Goal: Browse casually: Explore the website without a specific task or goal

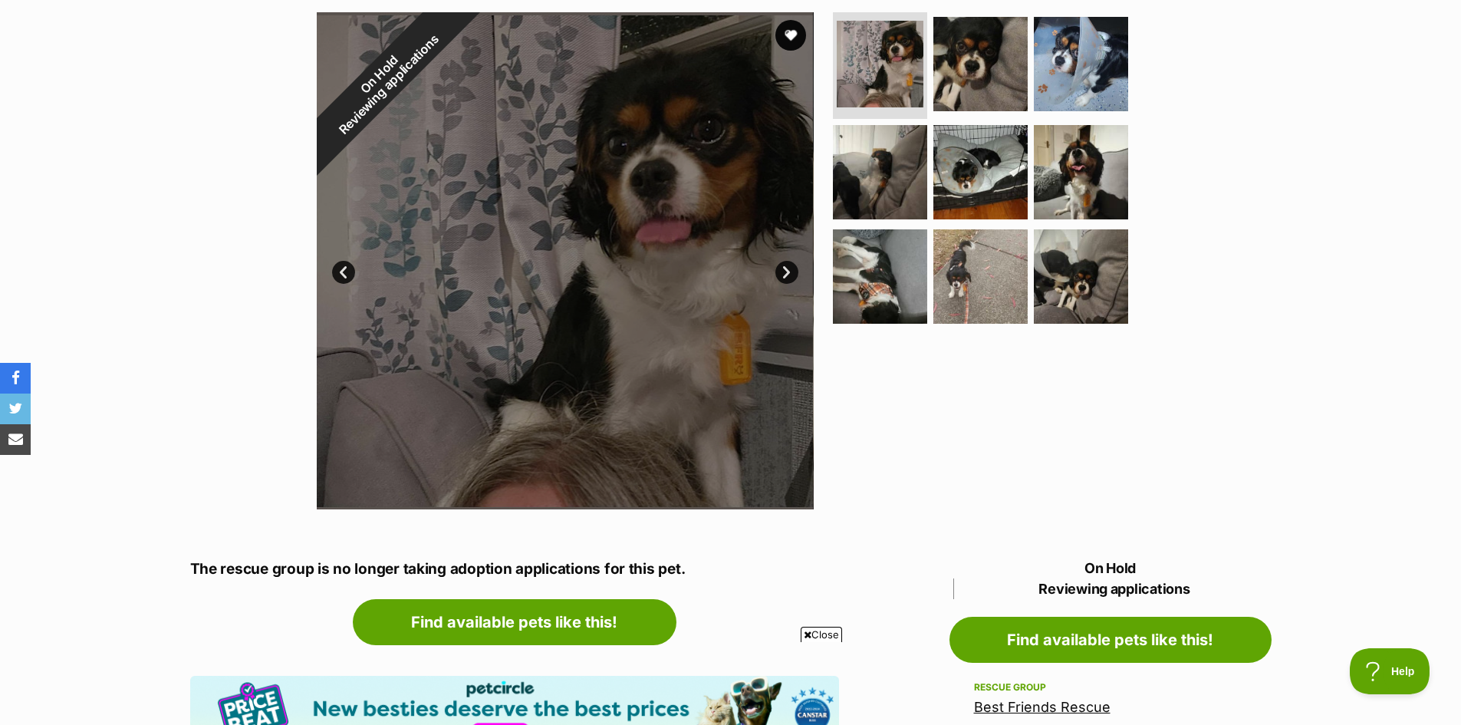
scroll to position [153, 0]
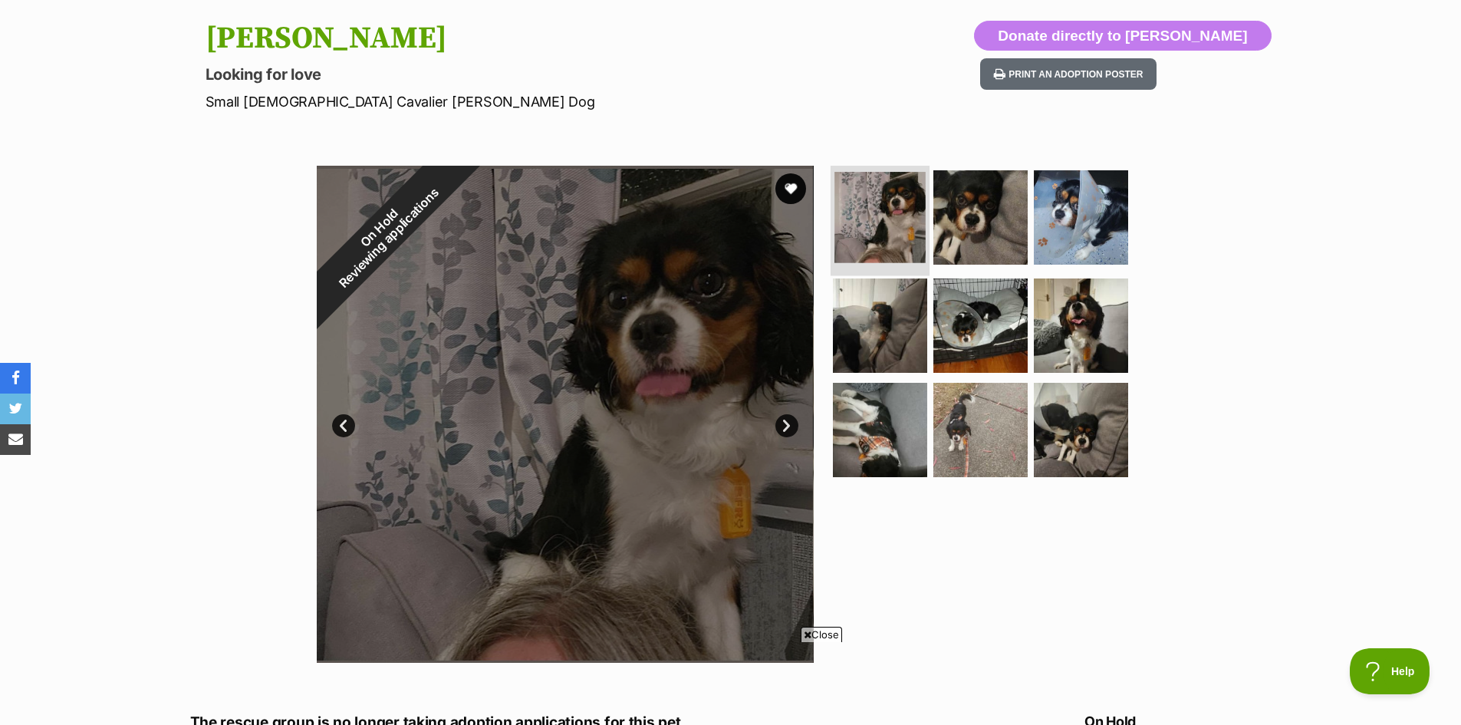
click at [847, 211] on img at bounding box center [879, 217] width 91 height 91
click at [949, 218] on img at bounding box center [980, 216] width 99 height 99
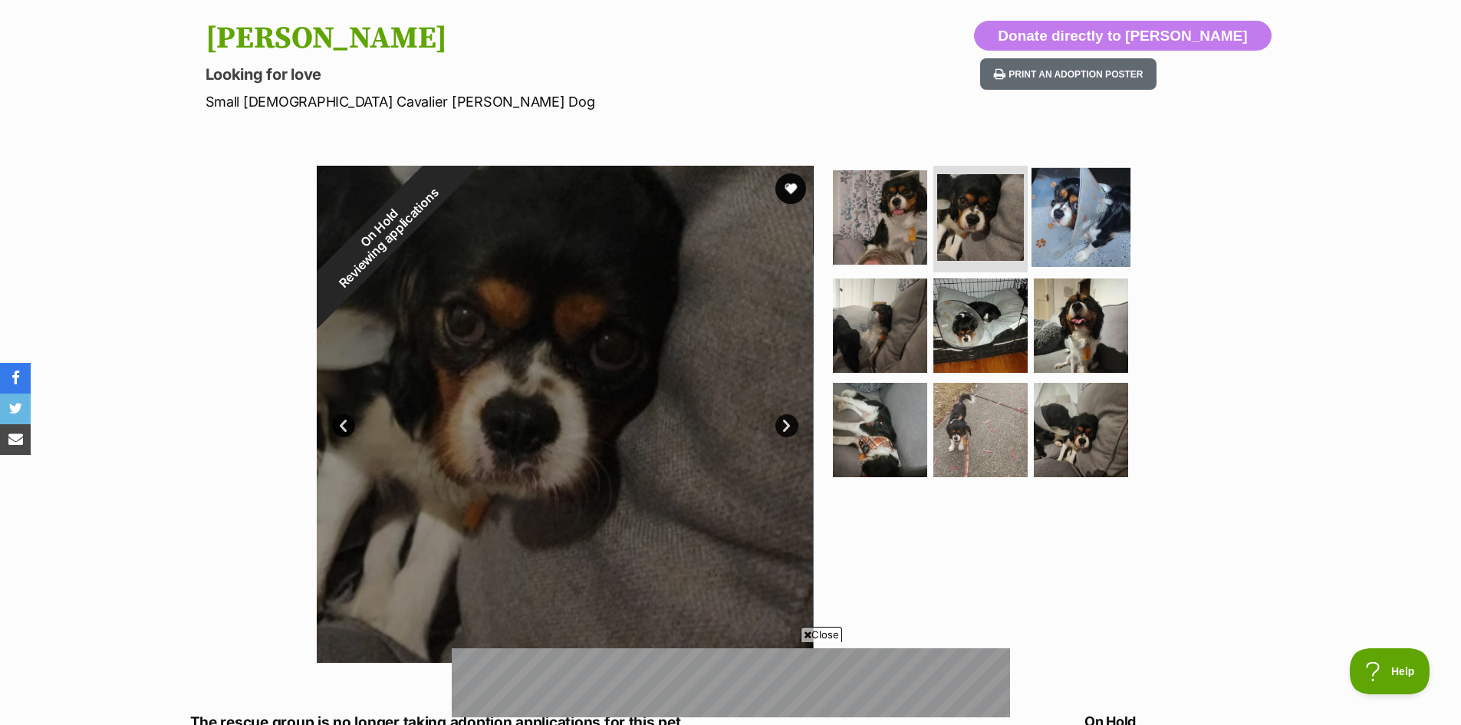
click at [1067, 236] on img at bounding box center [1080, 216] width 99 height 99
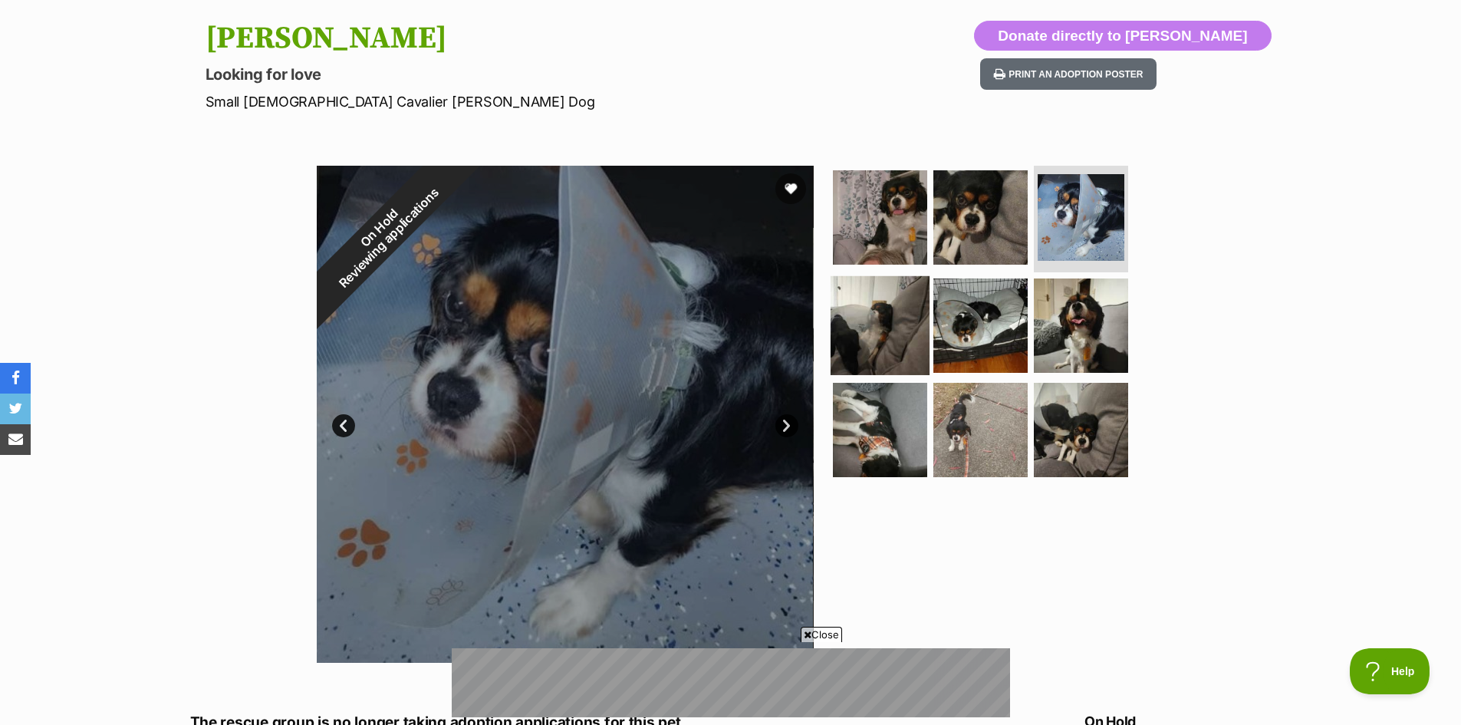
click at [875, 327] on img at bounding box center [880, 325] width 99 height 99
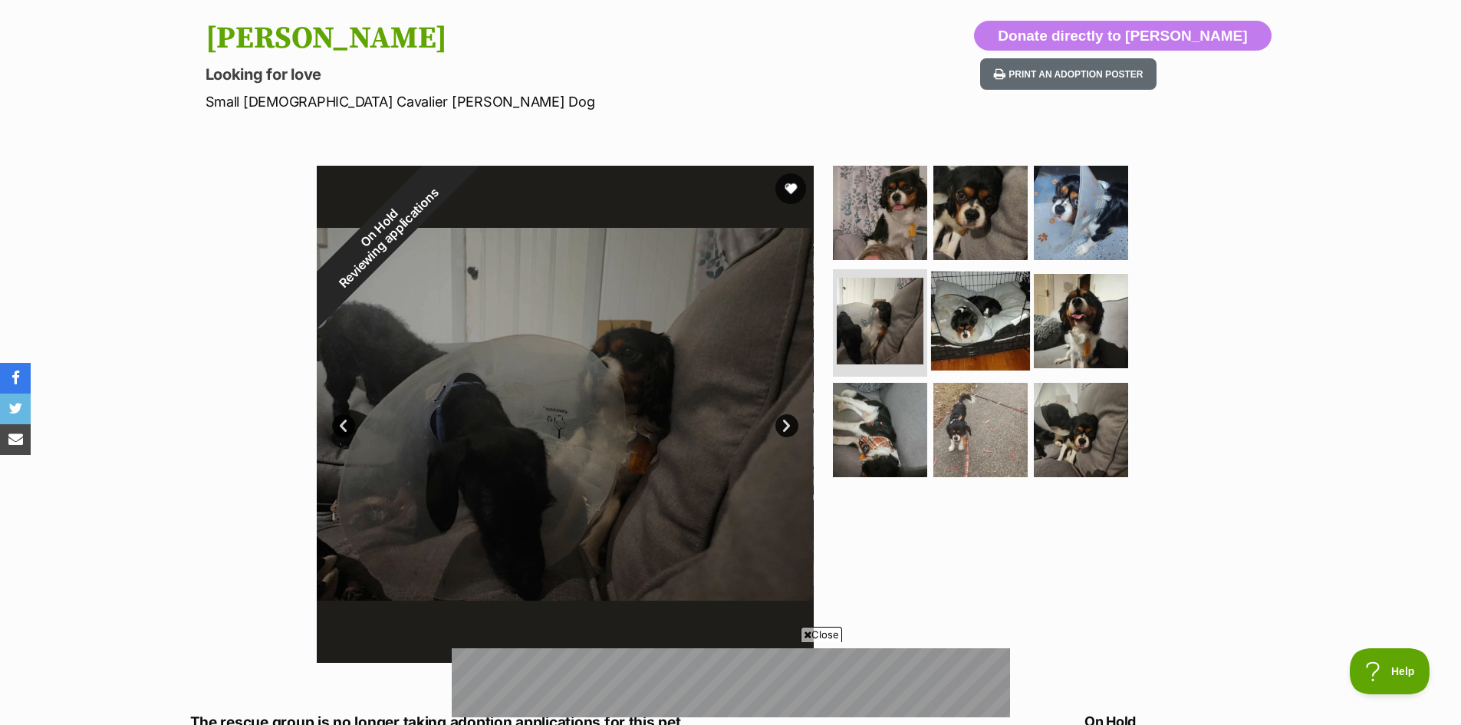
click at [958, 326] on img at bounding box center [980, 320] width 99 height 99
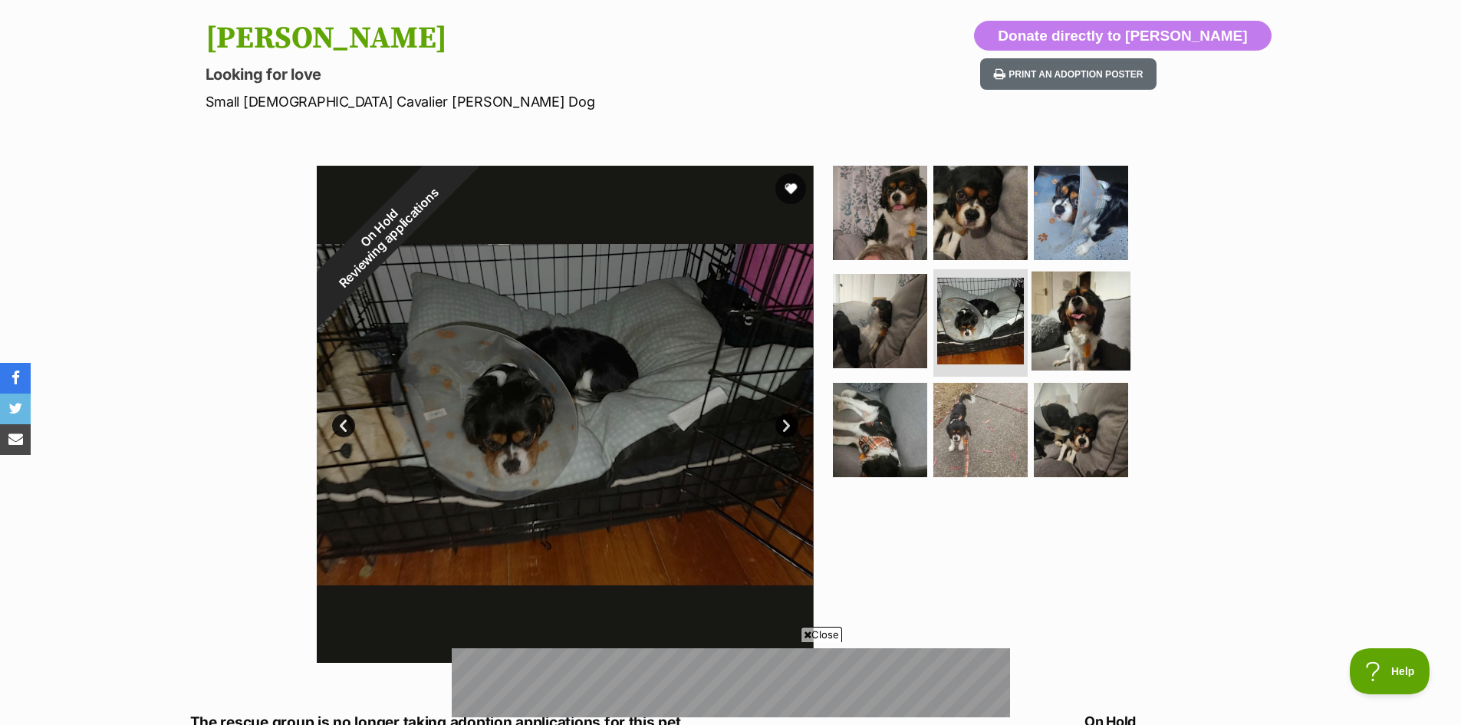
click at [1111, 327] on img at bounding box center [1080, 320] width 99 height 99
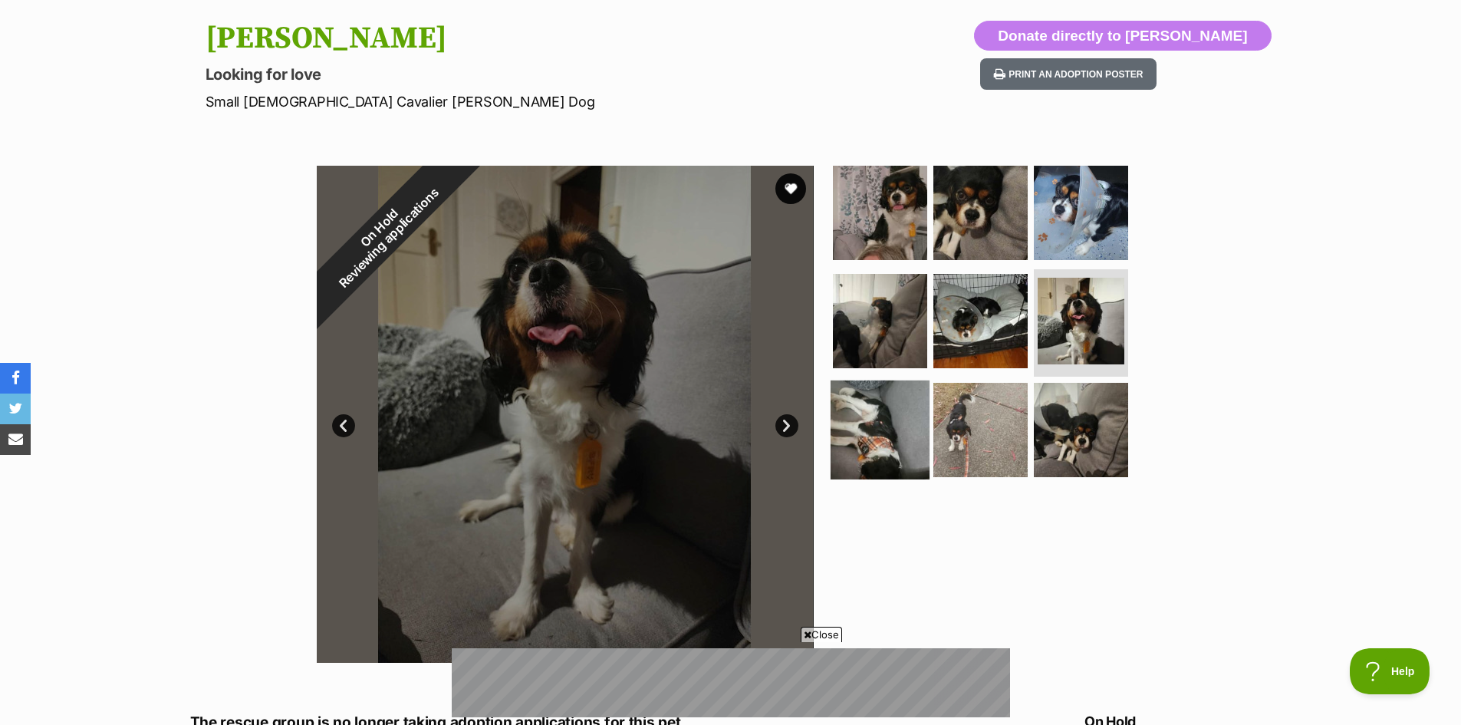
click at [856, 420] on img at bounding box center [880, 429] width 99 height 99
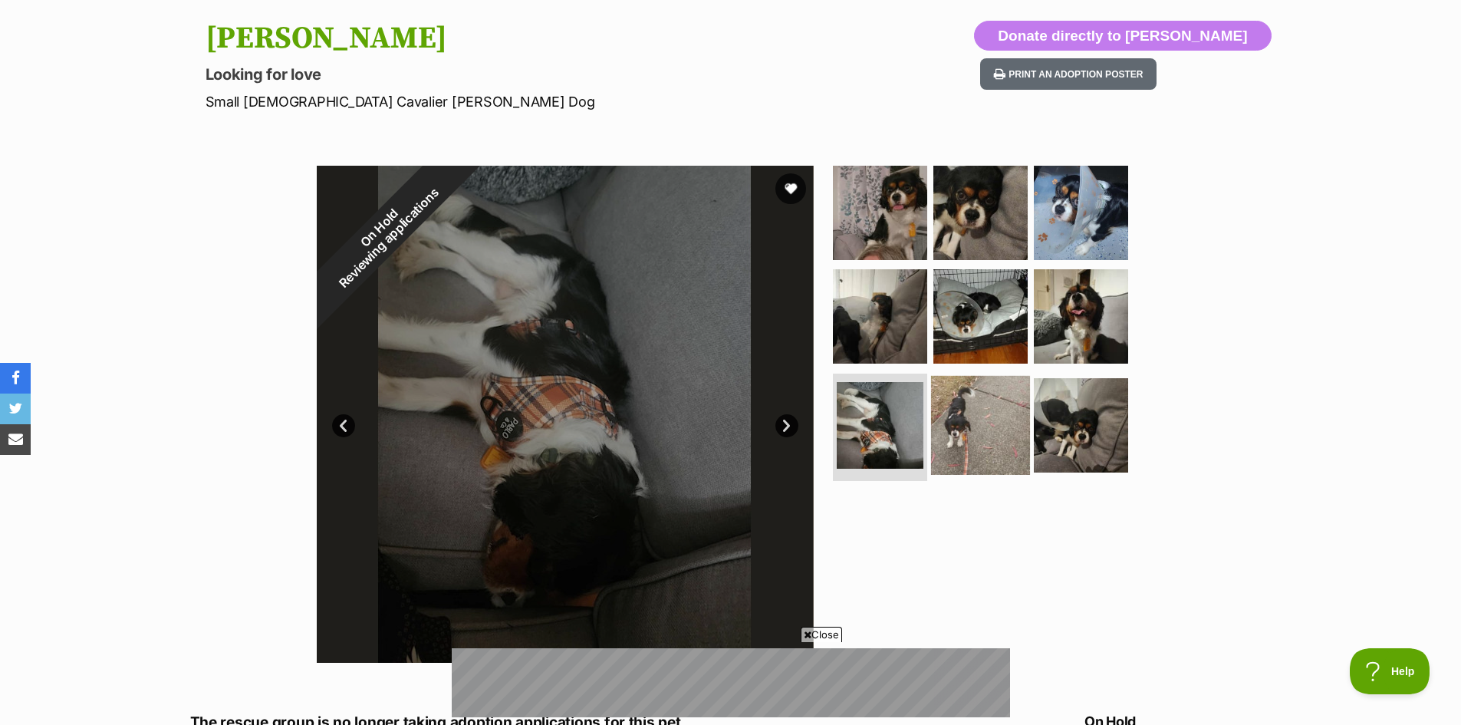
click at [950, 417] on img at bounding box center [980, 425] width 99 height 99
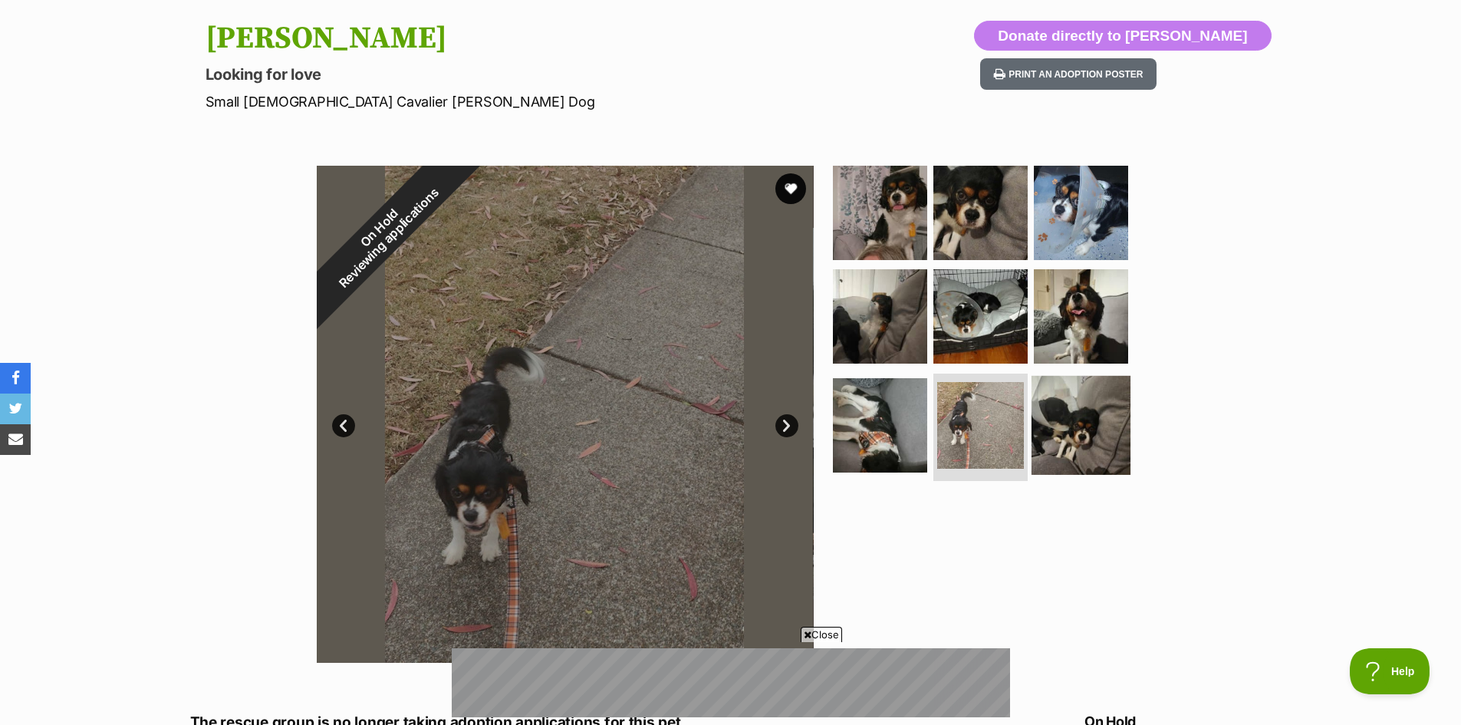
click at [1072, 413] on img at bounding box center [1080, 425] width 99 height 99
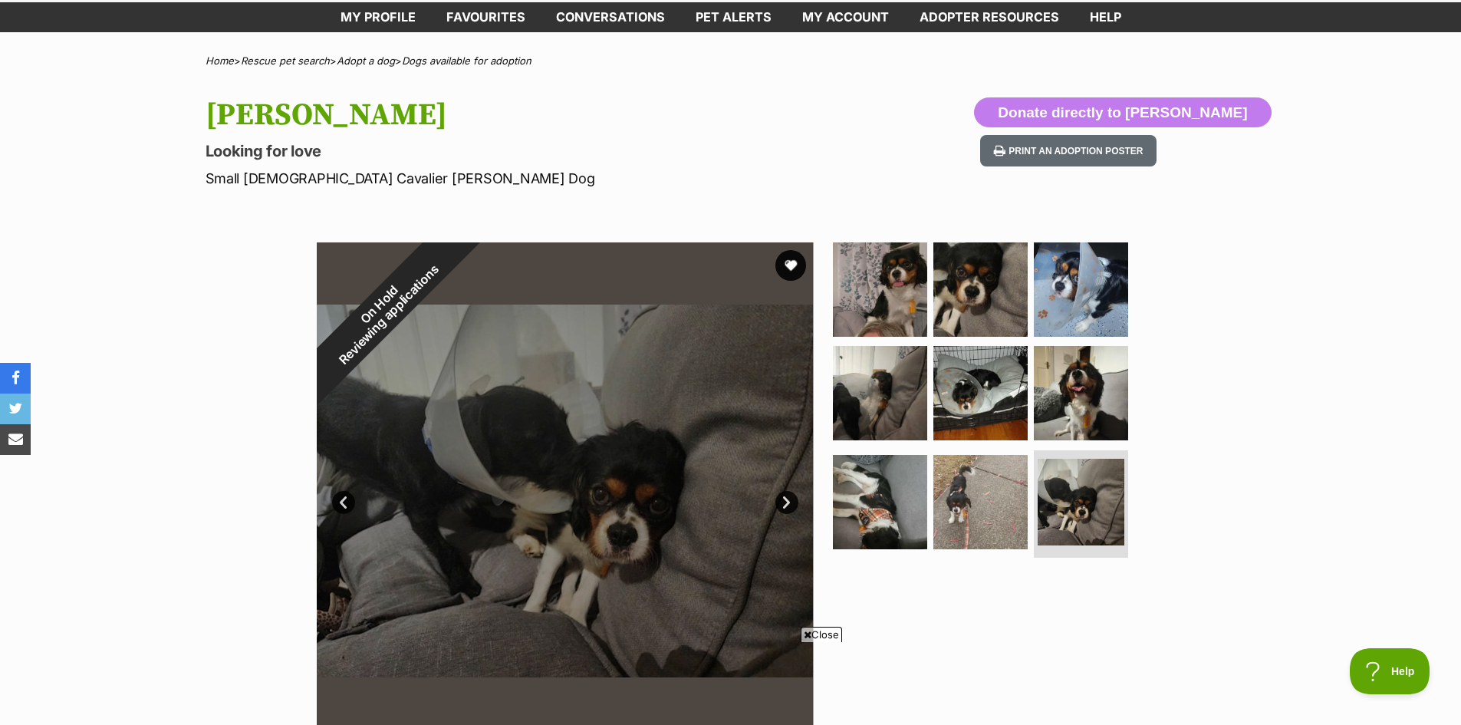
scroll to position [153, 0]
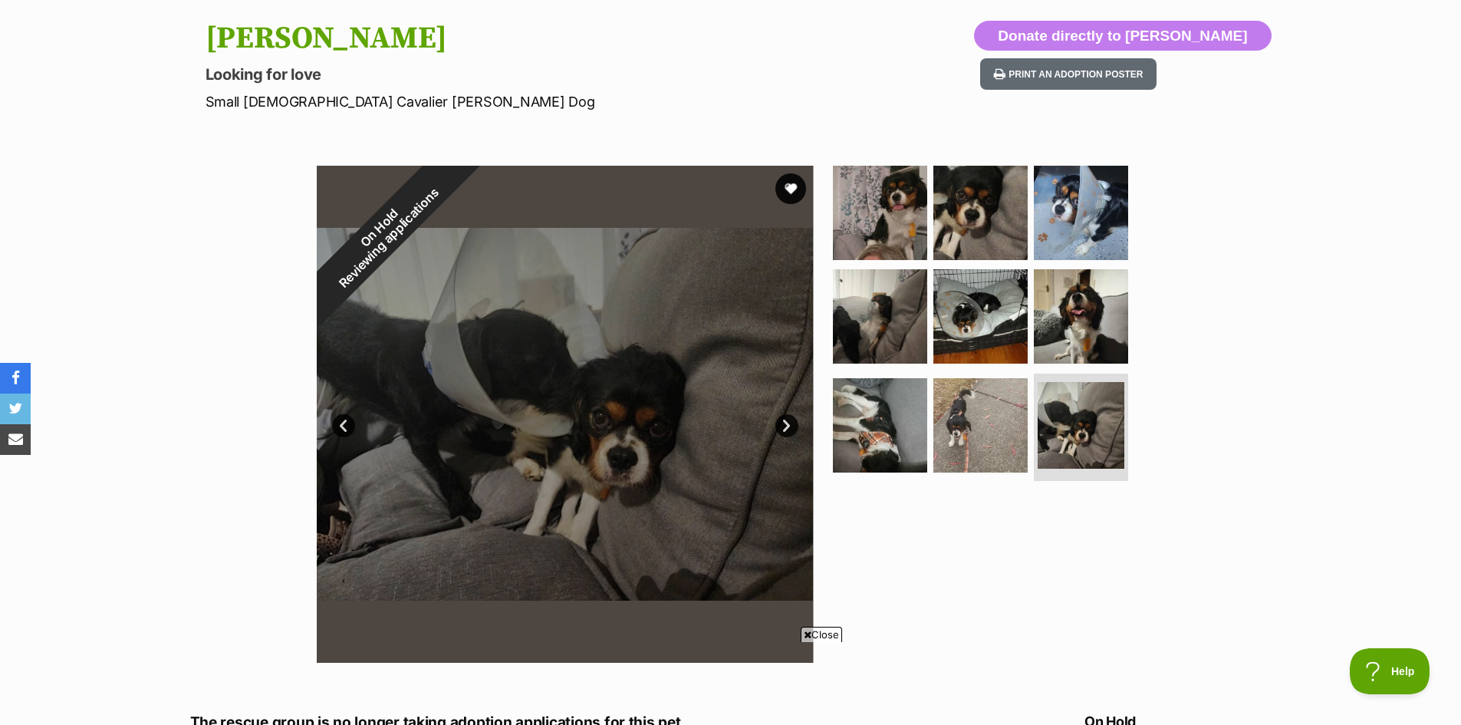
drag, startPoint x: 881, startPoint y: 209, endPoint x: 1107, endPoint y: 498, distance: 367.2
click at [881, 208] on img at bounding box center [880, 213] width 94 height 94
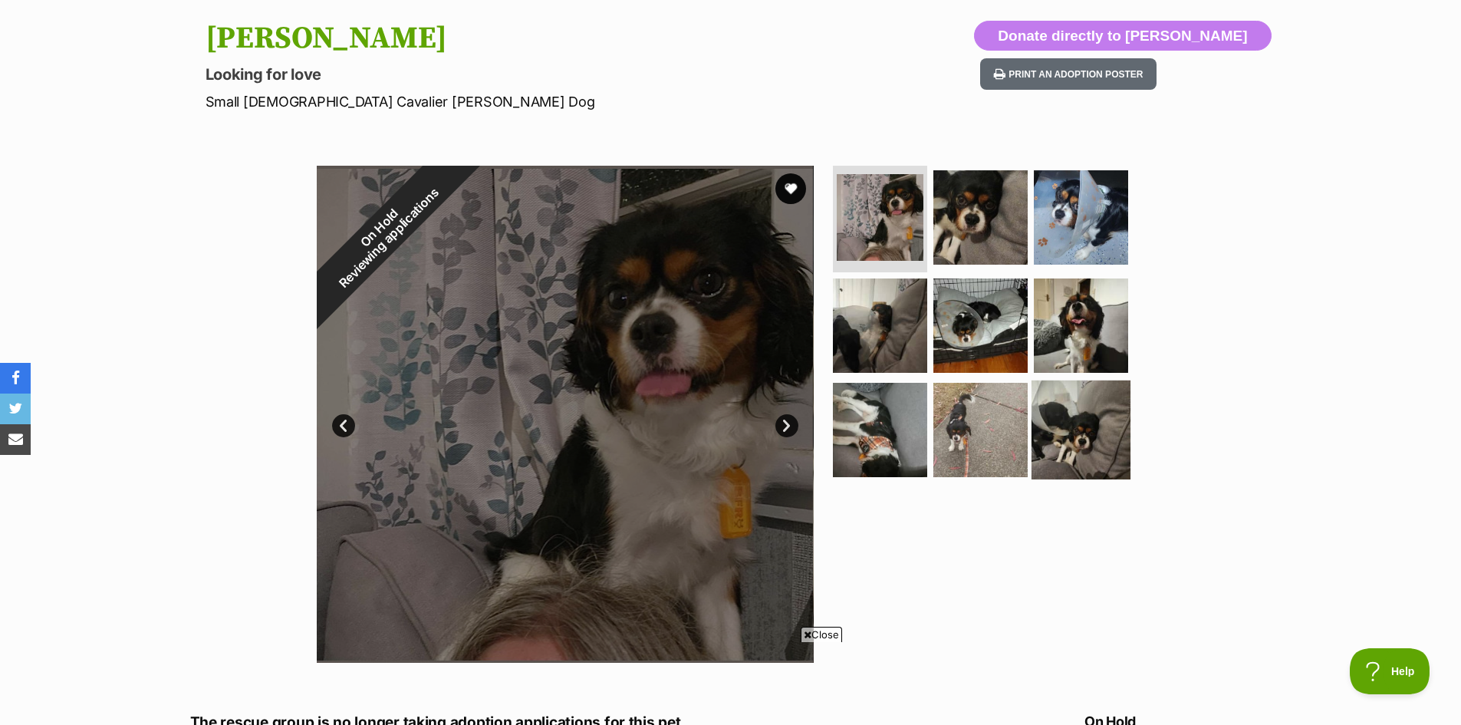
click at [1066, 411] on img at bounding box center [1080, 429] width 99 height 99
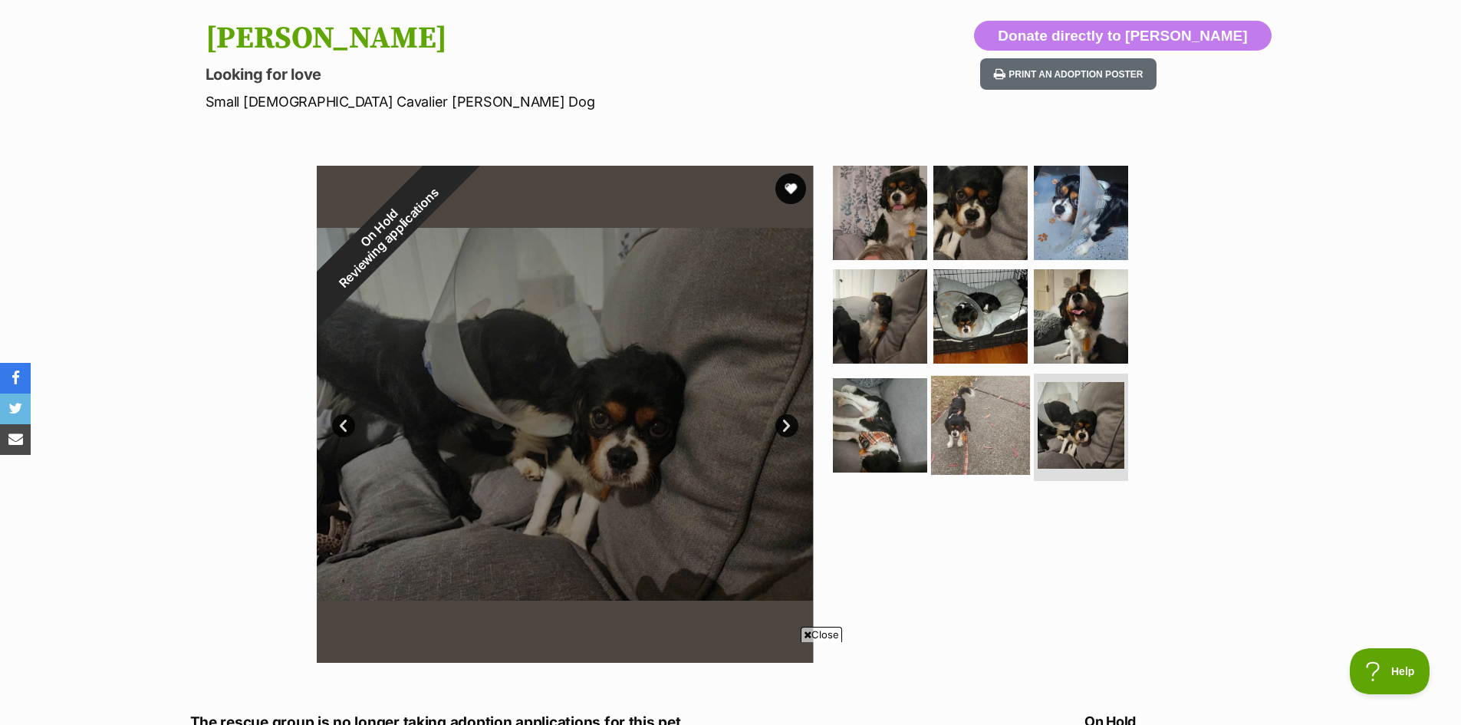
click at [965, 450] on img at bounding box center [980, 425] width 99 height 99
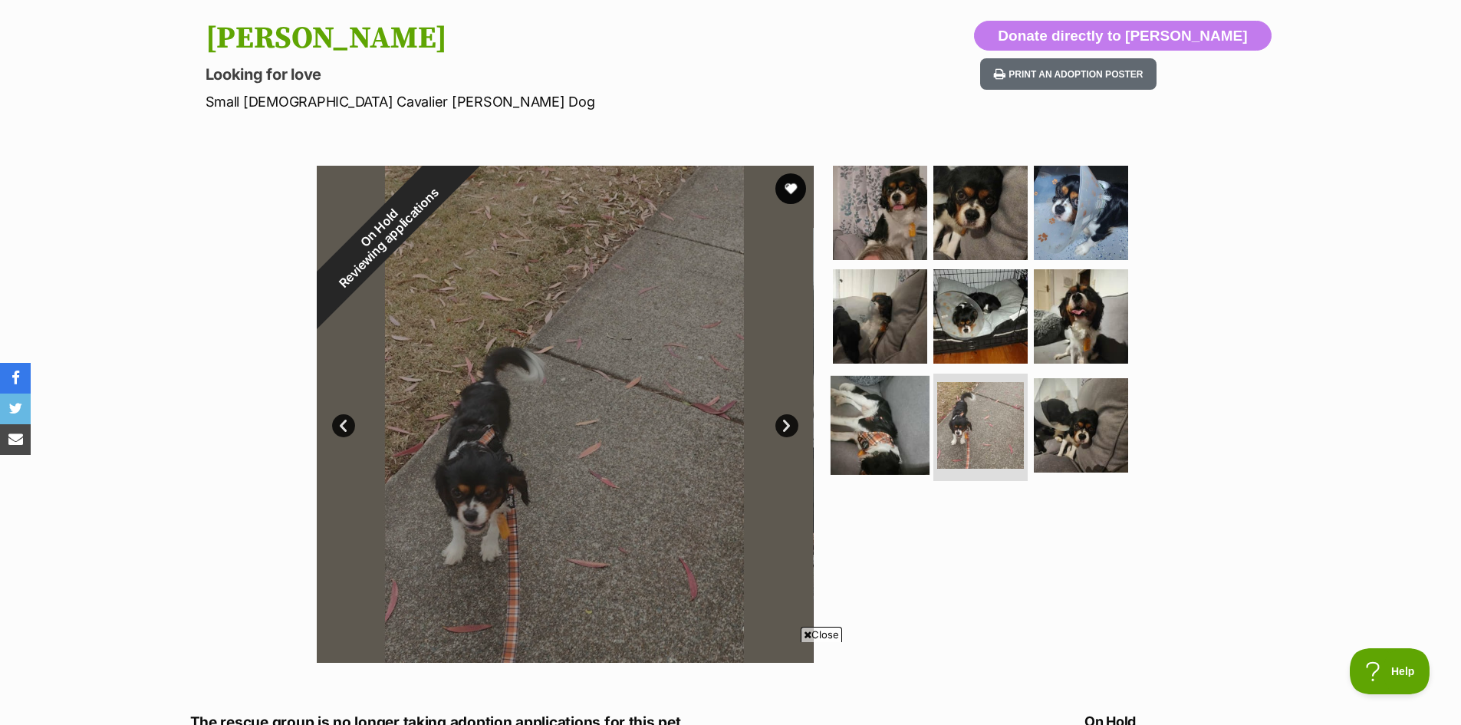
click at [851, 429] on img at bounding box center [880, 425] width 99 height 99
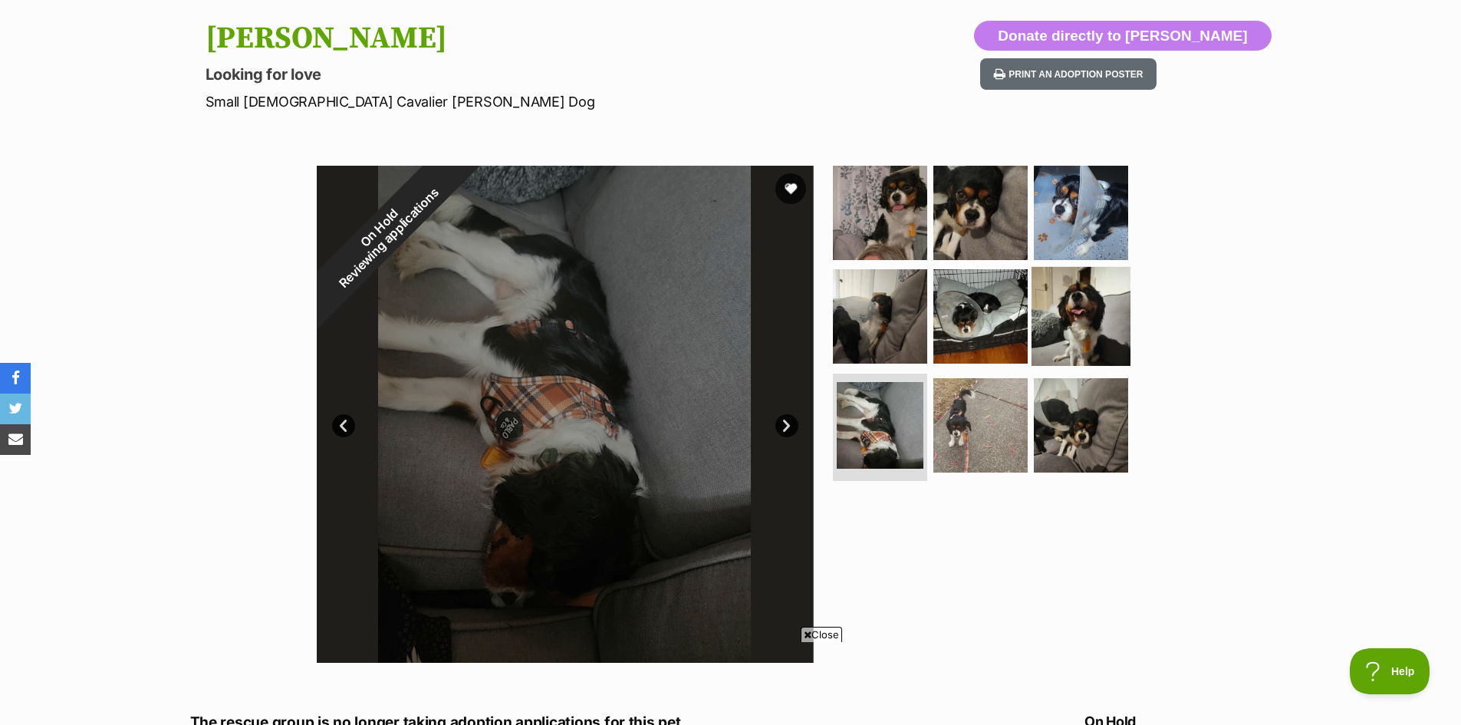
click at [1044, 327] on img at bounding box center [1080, 316] width 99 height 99
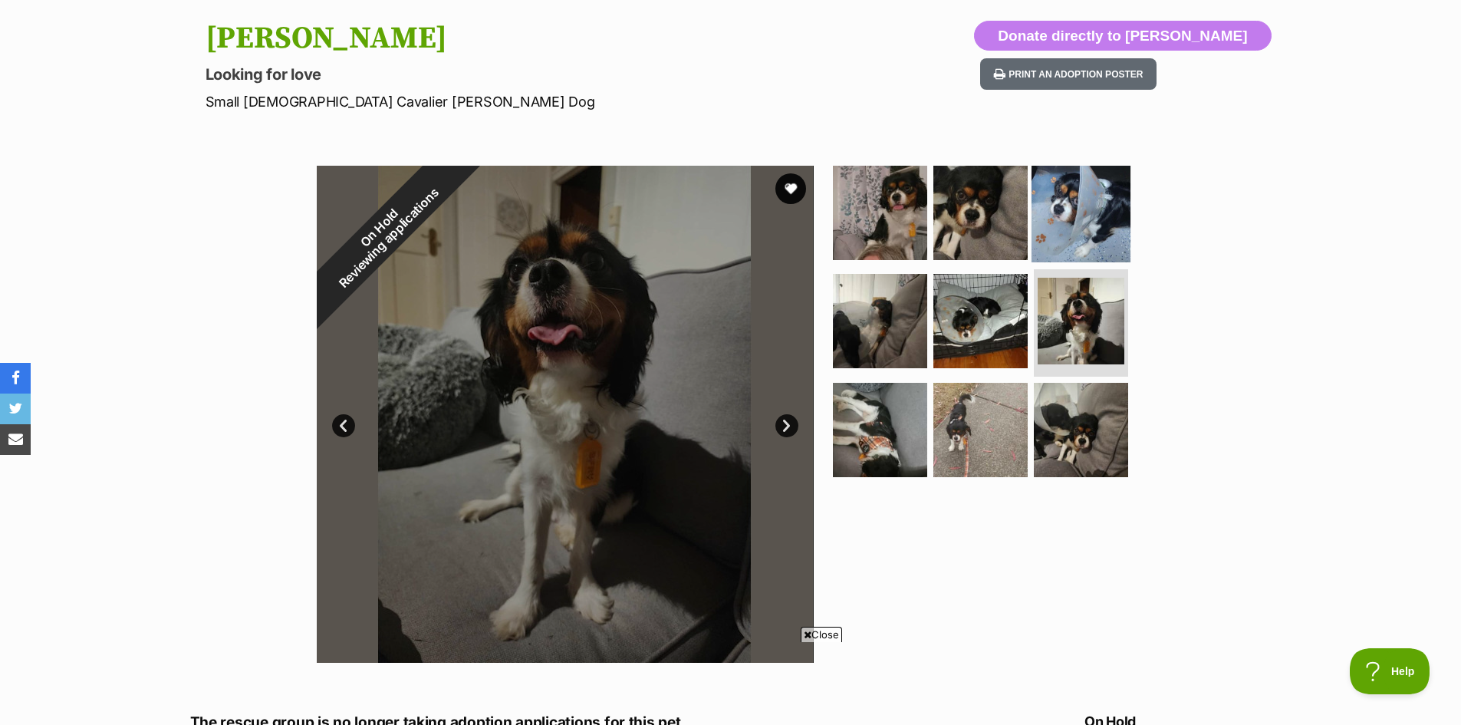
click at [1048, 211] on img at bounding box center [1080, 212] width 99 height 99
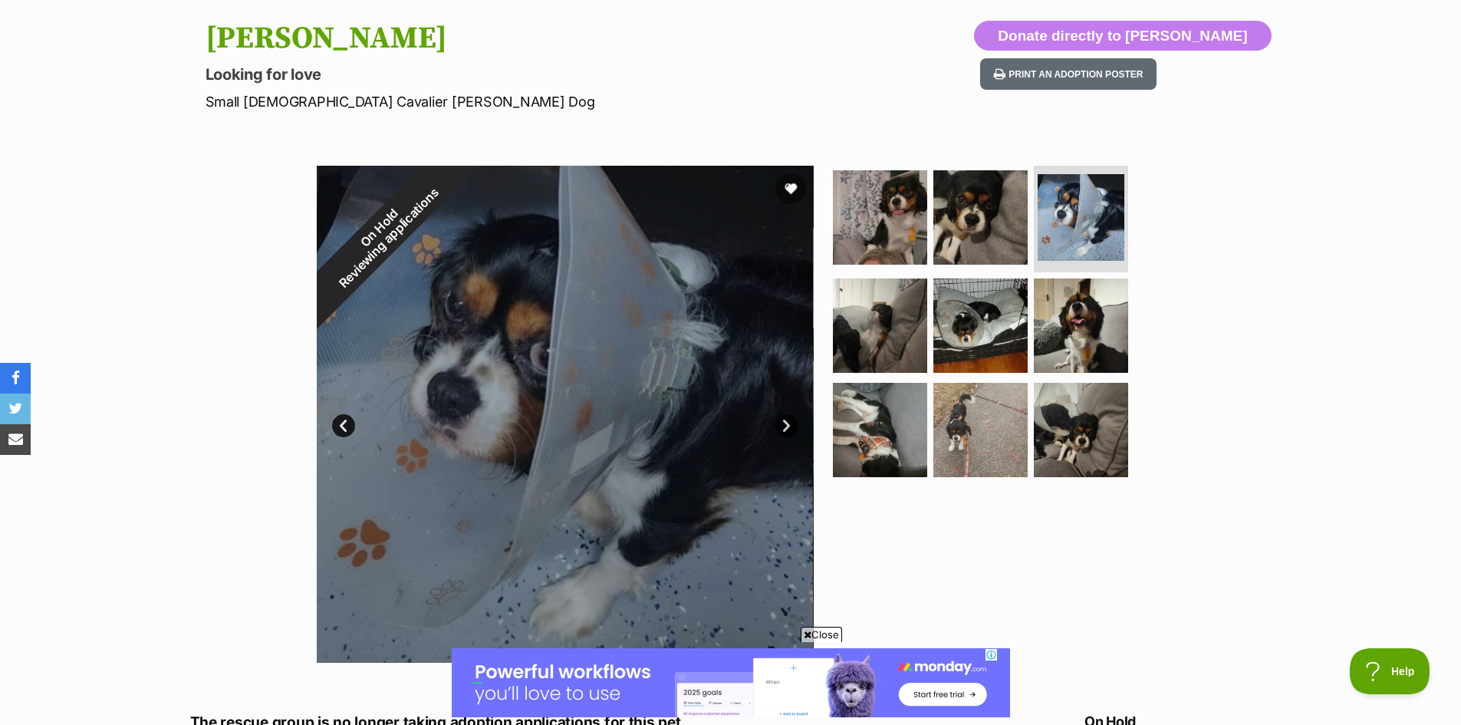
scroll to position [0, 0]
